Goal: Task Accomplishment & Management: Manage account settings

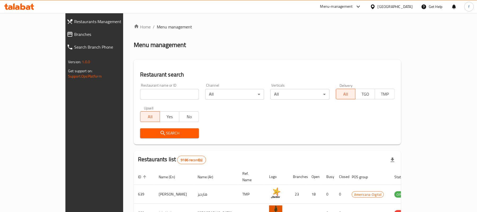
click at [74, 32] on span "Branches" at bounding box center [107, 34] width 67 height 6
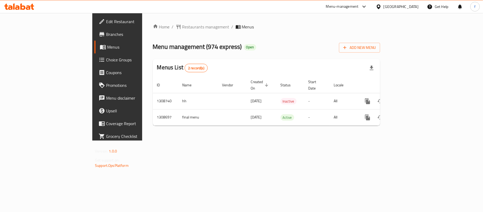
click at [371, 10] on div "Menu-management" at bounding box center [347, 6] width 50 height 13
click at [358, 5] on div "Menu-management" at bounding box center [342, 6] width 33 height 6
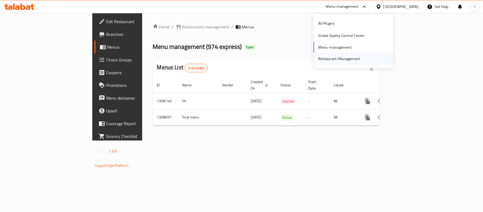
click at [342, 59] on div "Restaurant-Management" at bounding box center [339, 59] width 42 height 6
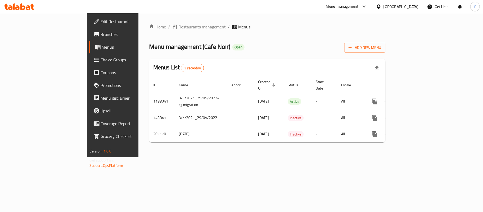
click at [101, 23] on span "Edit Restaurant" at bounding box center [132, 21] width 63 height 6
